Goal: Task Accomplishment & Management: Complete application form

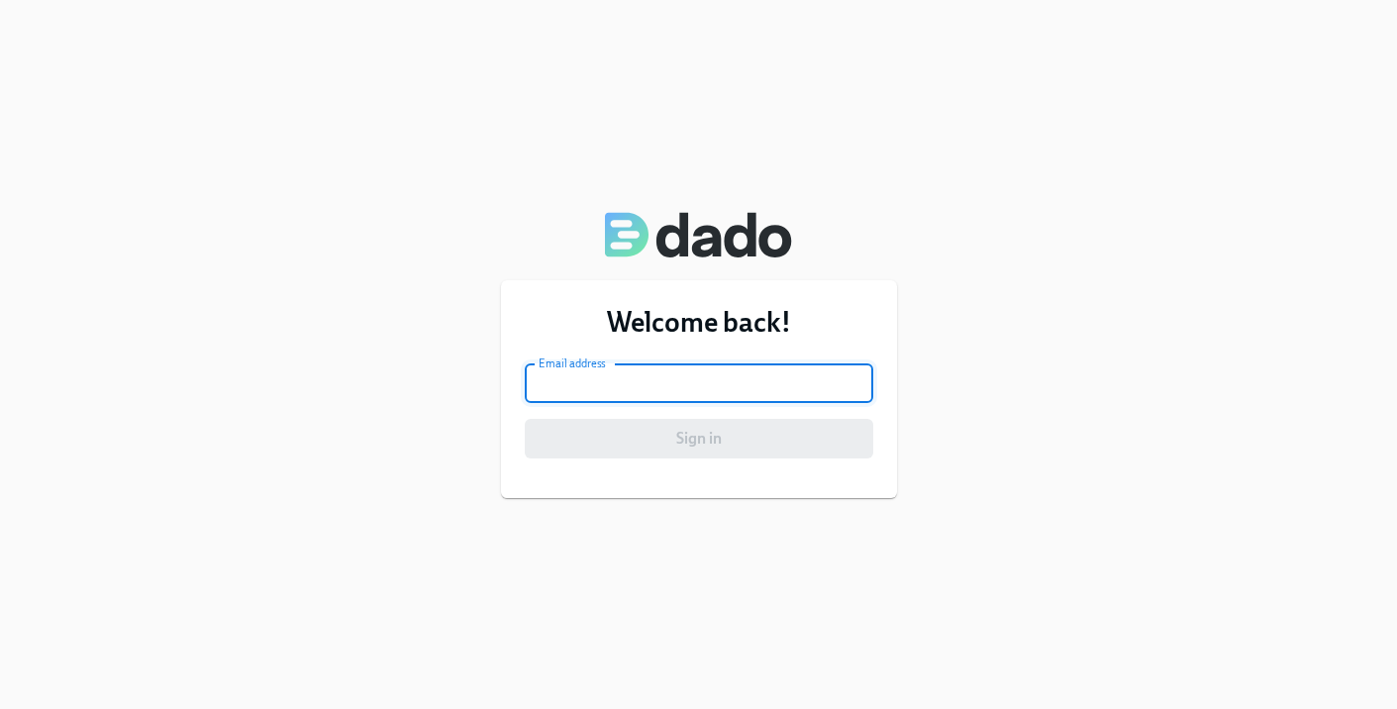
click at [578, 383] on input "email" at bounding box center [699, 383] width 349 height 40
type input "[EMAIL_ADDRESS][PERSON_NAME][DOMAIN_NAME]"
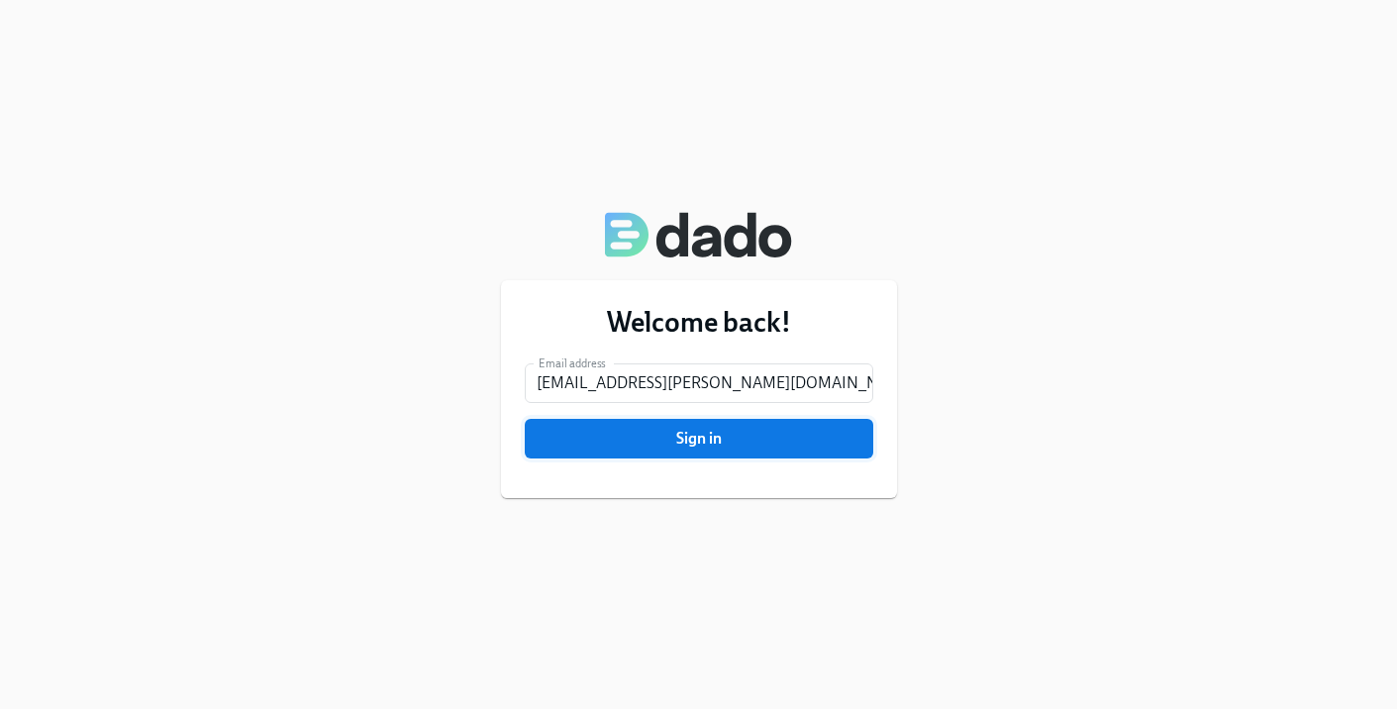
click at [622, 438] on span "Sign in" at bounding box center [699, 439] width 321 height 20
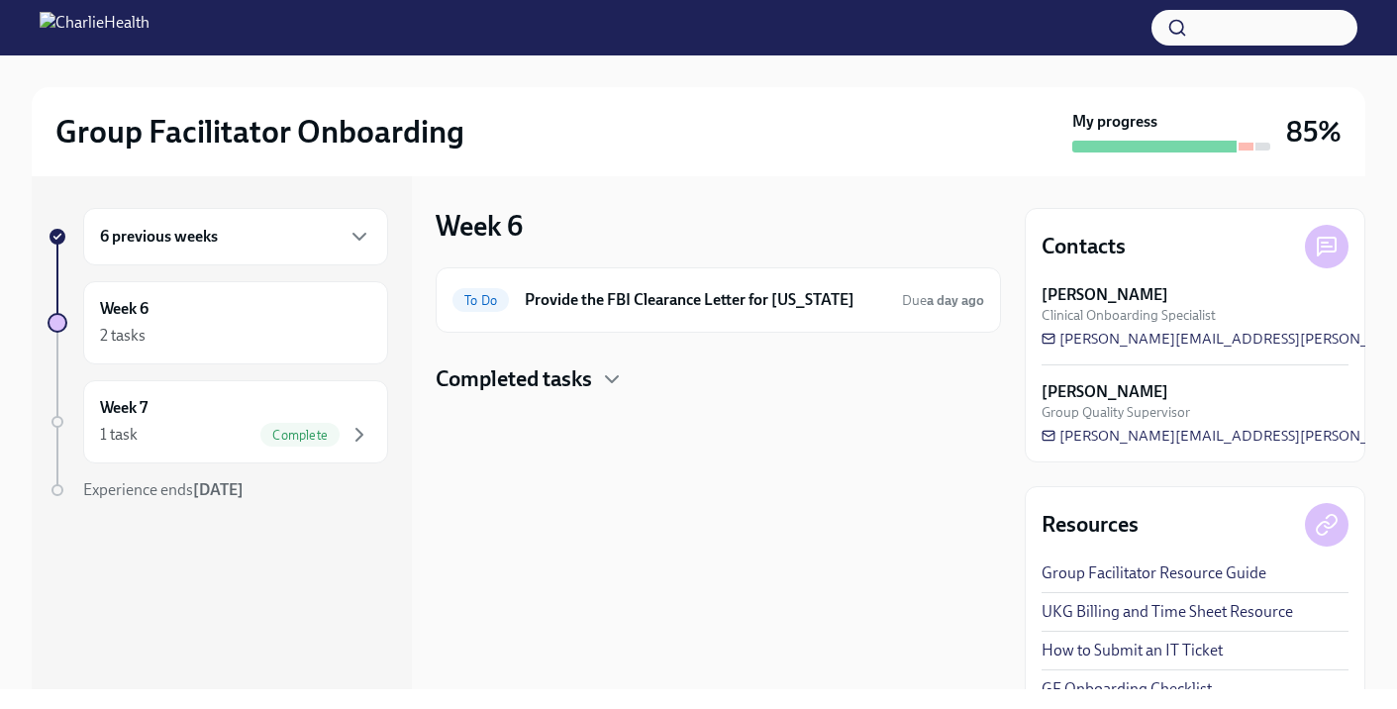
scroll to position [28, 0]
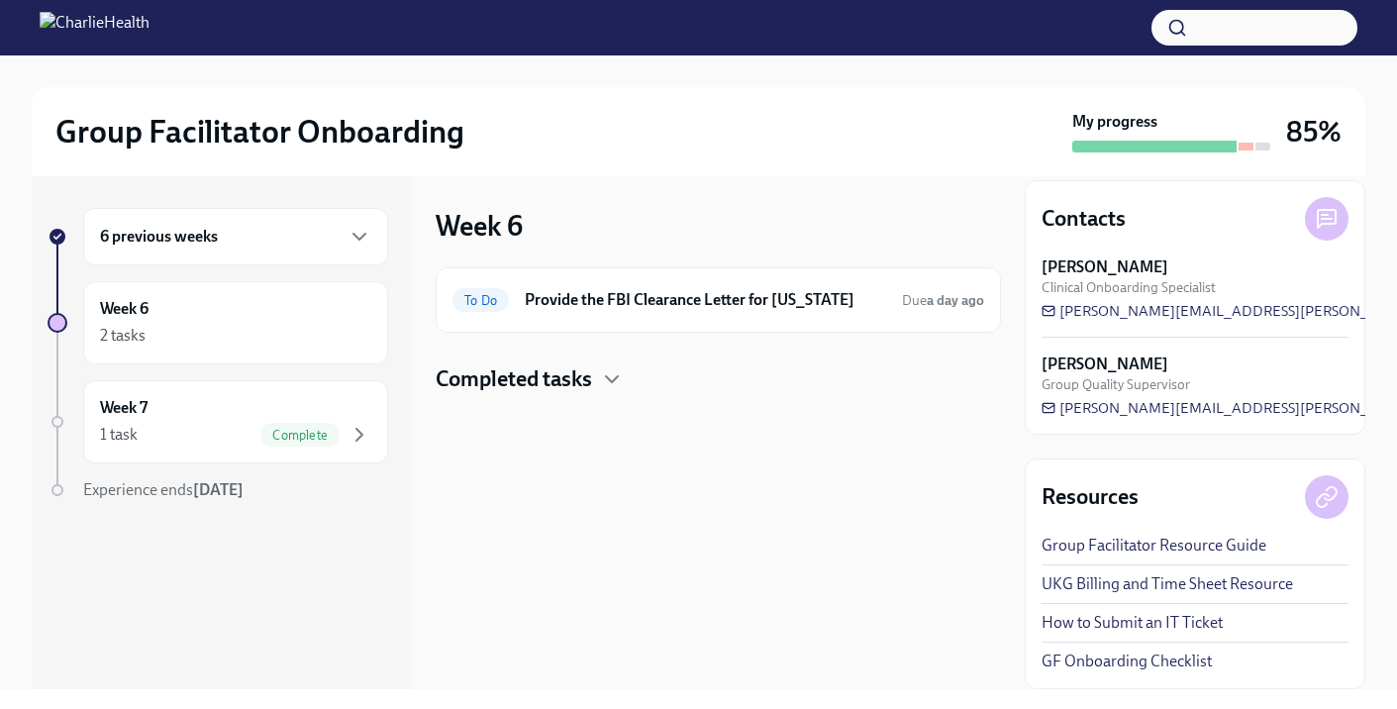
click at [1117, 659] on link "GF Onboarding Checklist" at bounding box center [1127, 662] width 170 height 22
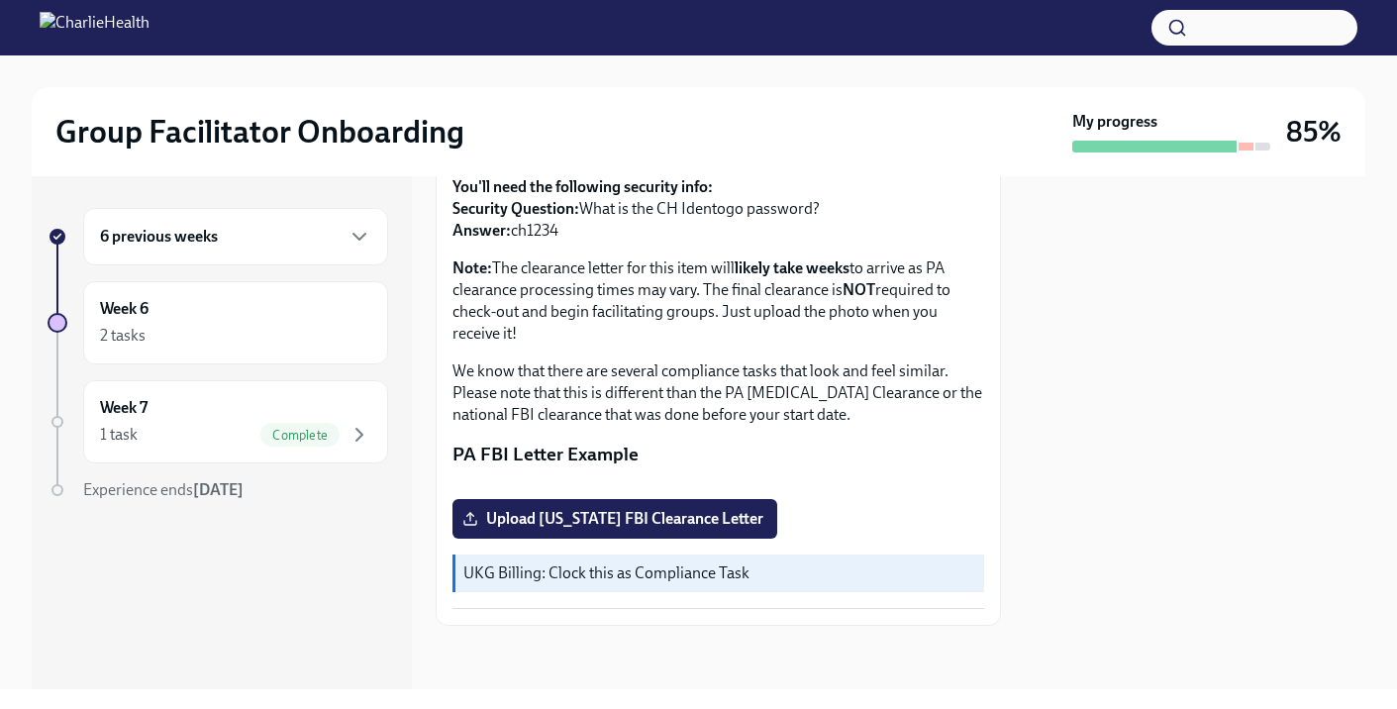
scroll to position [459, 0]
click at [645, 515] on span "Upload [US_STATE] FBI Clearance Letter" at bounding box center [614, 519] width 297 height 20
click at [0, 0] on input "Upload [US_STATE] FBI Clearance Letter" at bounding box center [0, 0] width 0 height 0
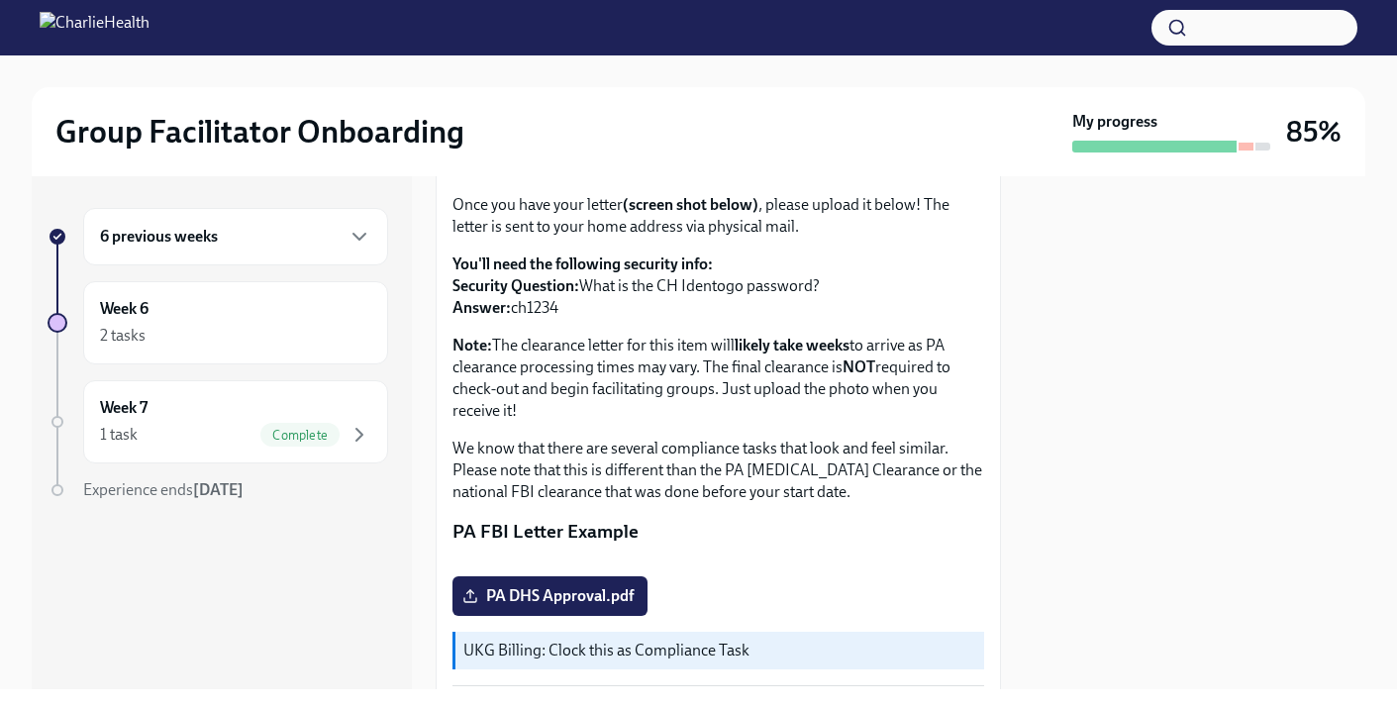
scroll to position [0, 0]
